Goal: Entertainment & Leisure: Consume media (video, audio)

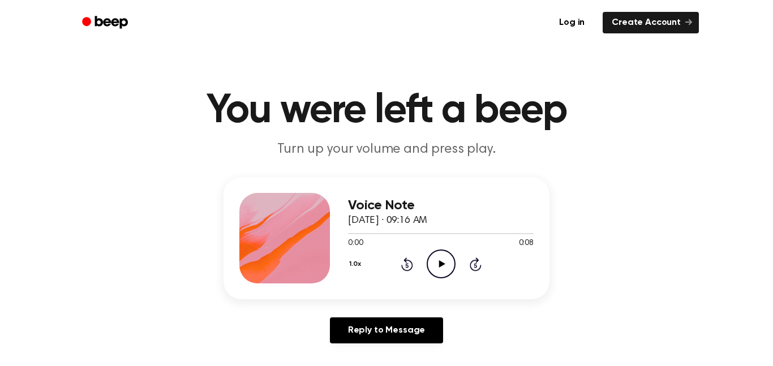
click at [437, 257] on icon "Play Audio" at bounding box center [441, 263] width 29 height 29
click at [434, 250] on icon "Play Audio" at bounding box center [441, 263] width 29 height 29
click at [428, 261] on icon "Play Audio" at bounding box center [441, 263] width 29 height 29
click at [431, 257] on icon "Play Audio" at bounding box center [441, 263] width 29 height 29
click at [437, 266] on icon "Play Audio" at bounding box center [441, 263] width 29 height 29
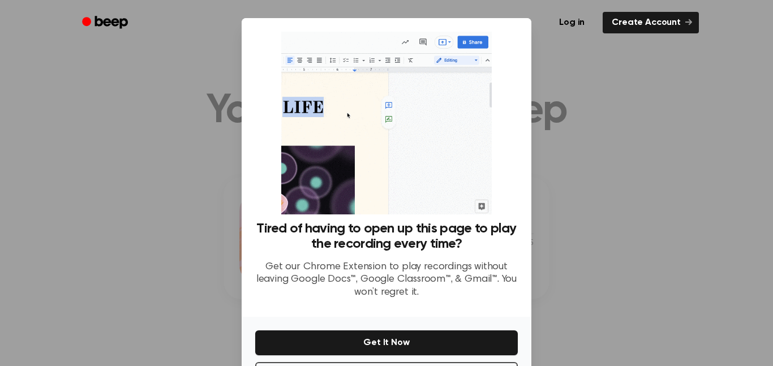
click at [588, 149] on div at bounding box center [386, 183] width 773 height 366
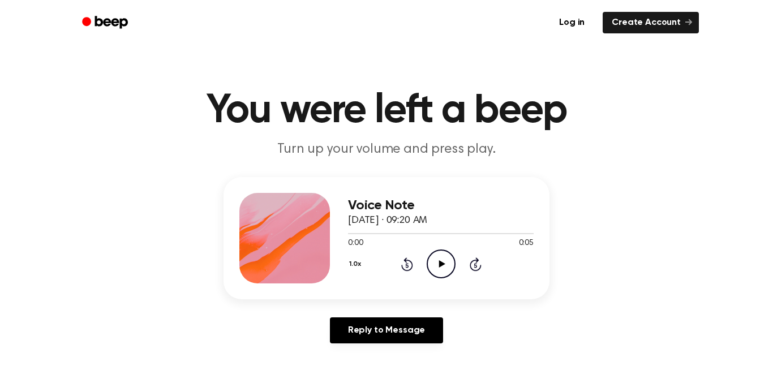
scroll to position [67, 0]
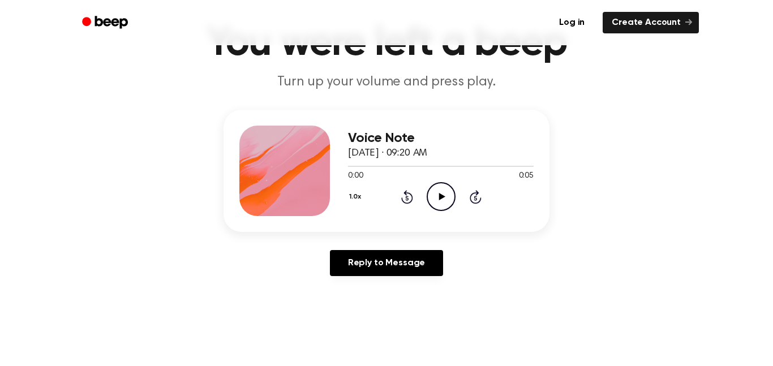
click at [433, 188] on icon "Play Audio" at bounding box center [441, 196] width 29 height 29
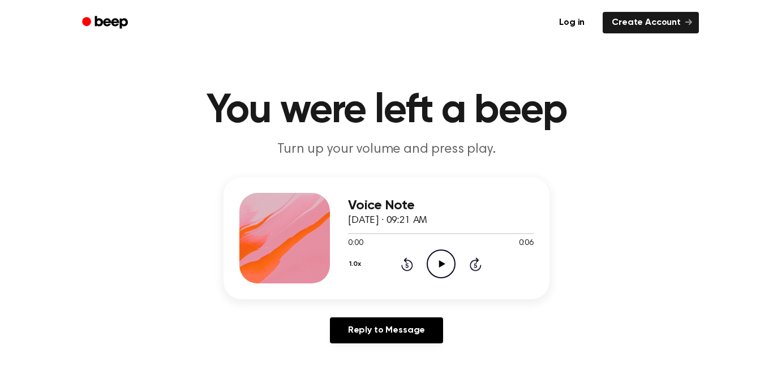
click at [448, 269] on icon "Play Audio" at bounding box center [441, 263] width 29 height 29
click at [433, 258] on icon "Play Audio" at bounding box center [441, 263] width 29 height 29
click at [438, 262] on icon "Play Audio" at bounding box center [441, 263] width 29 height 29
click at [431, 260] on icon "Play Audio" at bounding box center [441, 263] width 29 height 29
click at [431, 263] on icon "Play Audio" at bounding box center [441, 263] width 29 height 29
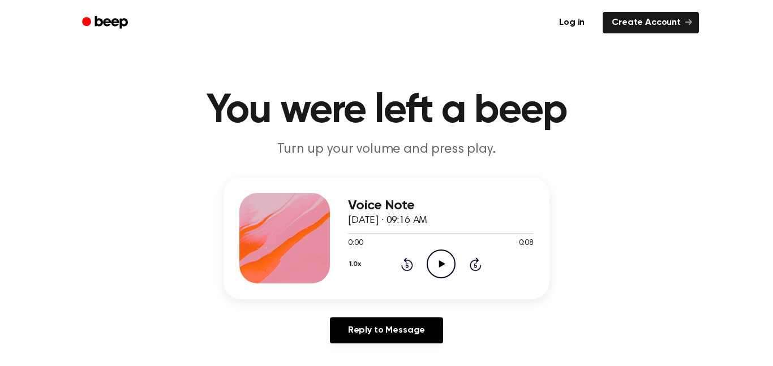
click at [447, 259] on icon "Play Audio" at bounding box center [441, 263] width 29 height 29
